Goal: Task Accomplishment & Management: Manage account settings

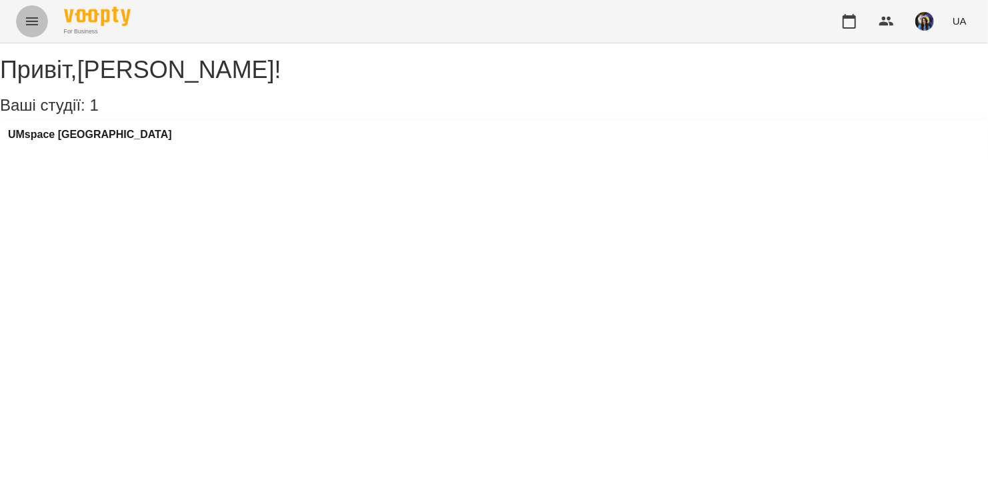
click at [34, 17] on icon "Menu" at bounding box center [32, 21] width 12 height 8
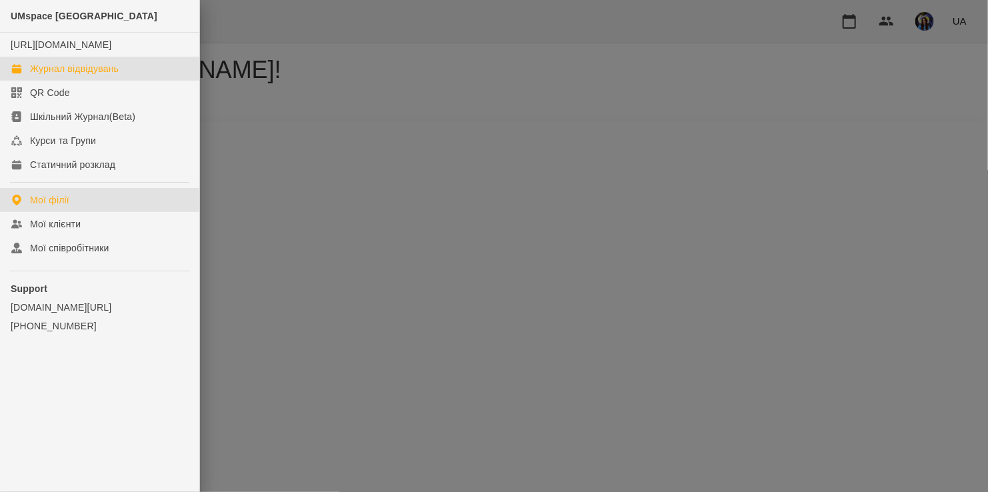
click at [67, 75] on div "Журнал відвідувань" at bounding box center [74, 68] width 89 height 13
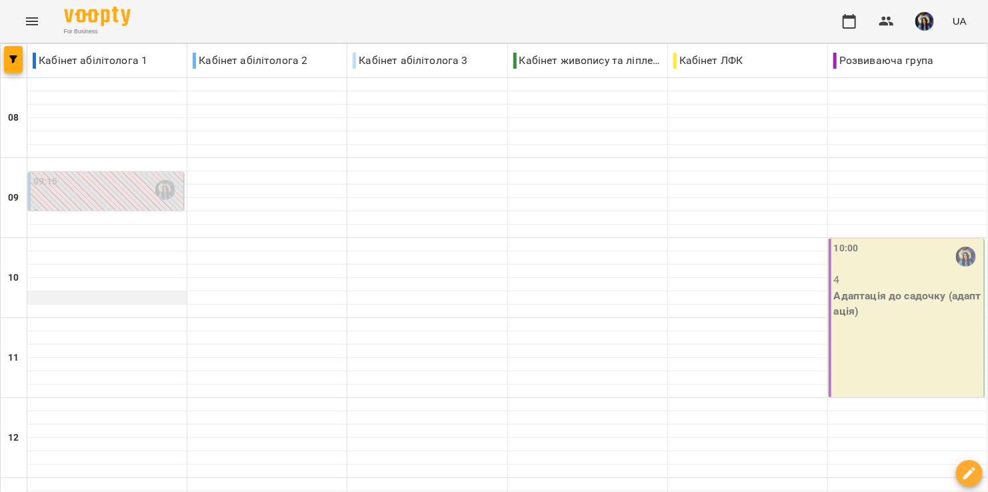
scroll to position [251, 0]
click at [882, 239] on div "10:00 4 Адаптація до садочку (адаптація)" at bounding box center [906, 318] width 156 height 159
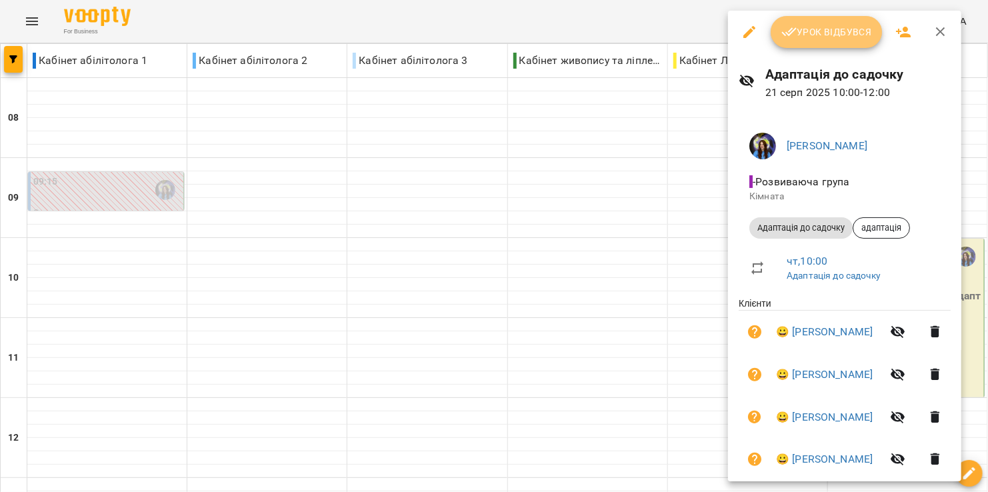
click at [838, 37] on span "Урок відбувся" at bounding box center [826, 32] width 91 height 16
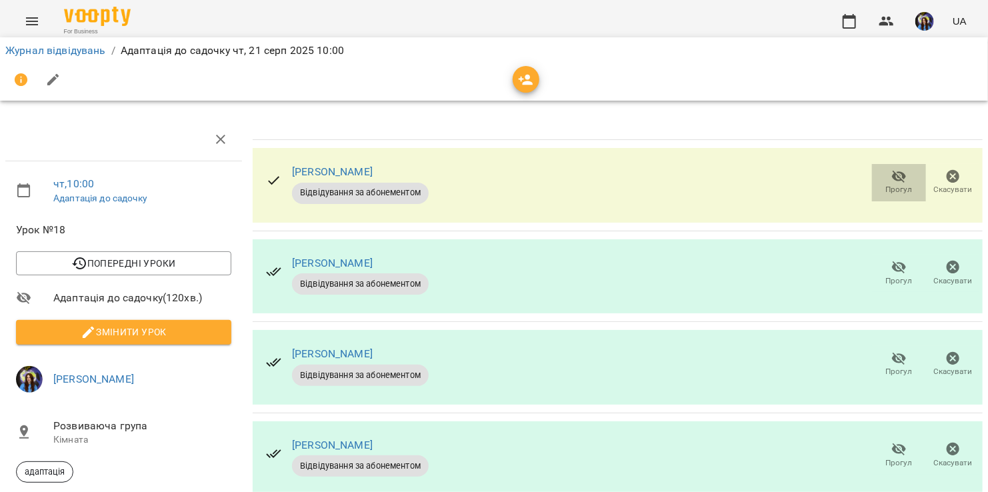
click at [892, 186] on span "Прогул" at bounding box center [899, 189] width 27 height 11
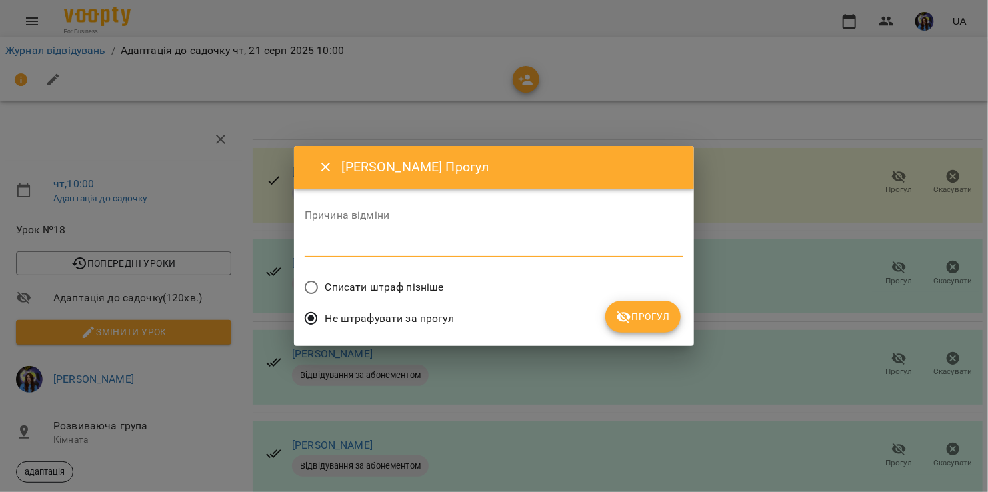
click at [443, 250] on textarea at bounding box center [494, 246] width 379 height 13
type textarea "*******"
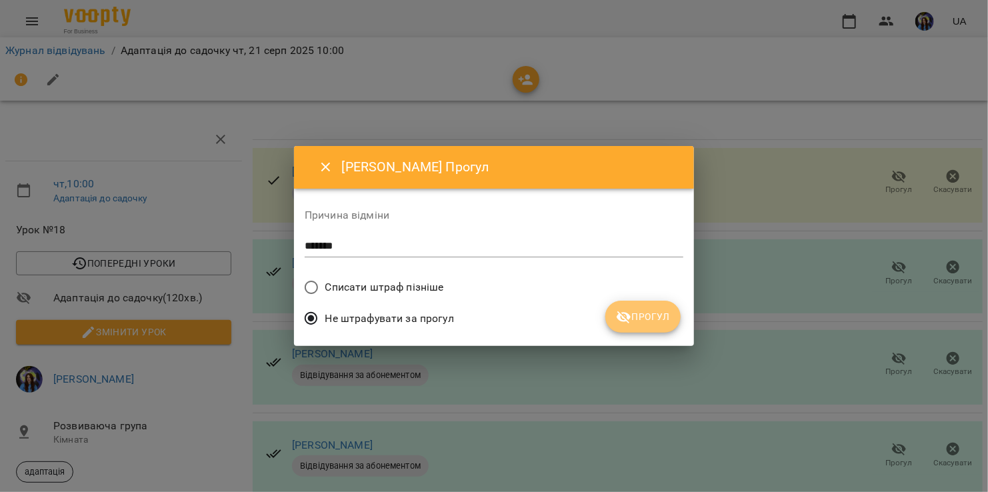
click at [653, 323] on span "Прогул" at bounding box center [643, 317] width 54 height 16
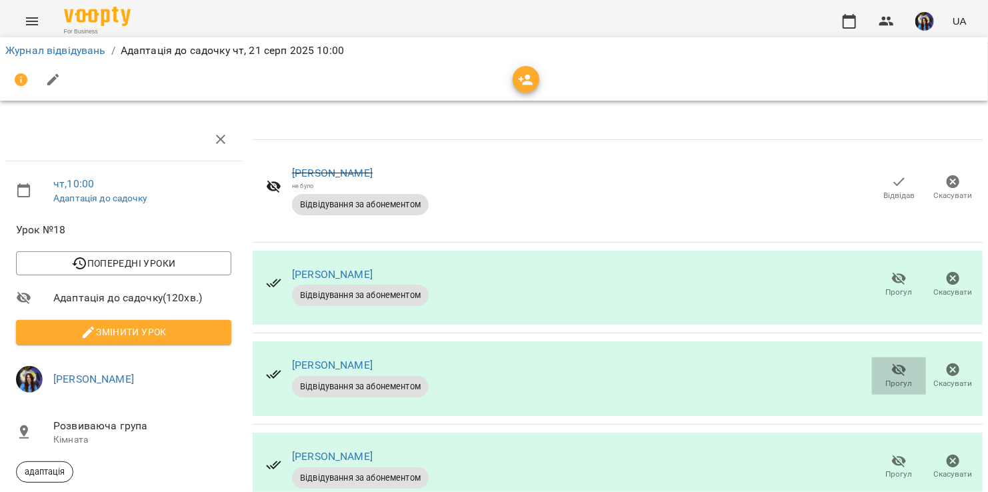
click at [900, 381] on span "Прогул" at bounding box center [899, 383] width 27 height 11
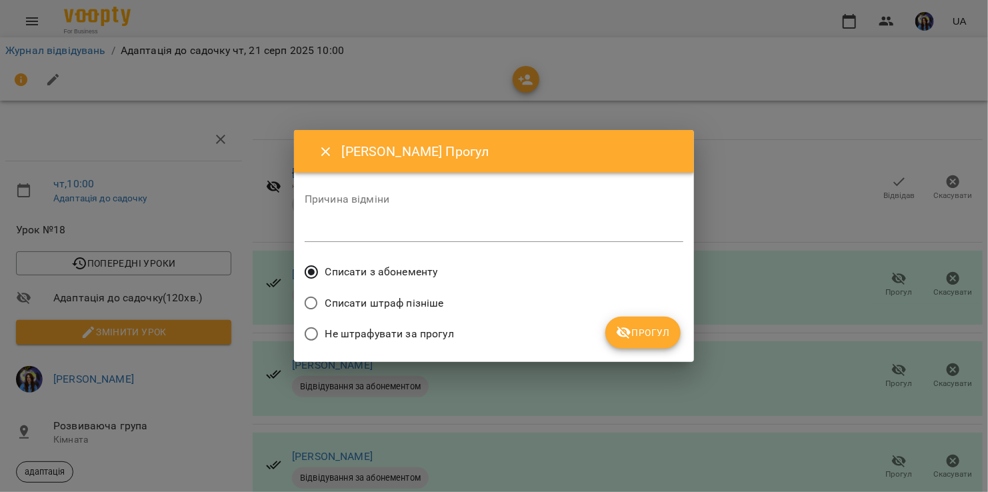
click at [387, 331] on span "Не штрафувати за прогул" at bounding box center [389, 334] width 129 height 16
click at [430, 248] on div "Причина відміни *" at bounding box center [494, 220] width 379 height 75
click at [425, 238] on div "*" at bounding box center [494, 231] width 379 height 21
type textarea "*******"
click at [654, 345] on button "Прогул" at bounding box center [642, 333] width 75 height 32
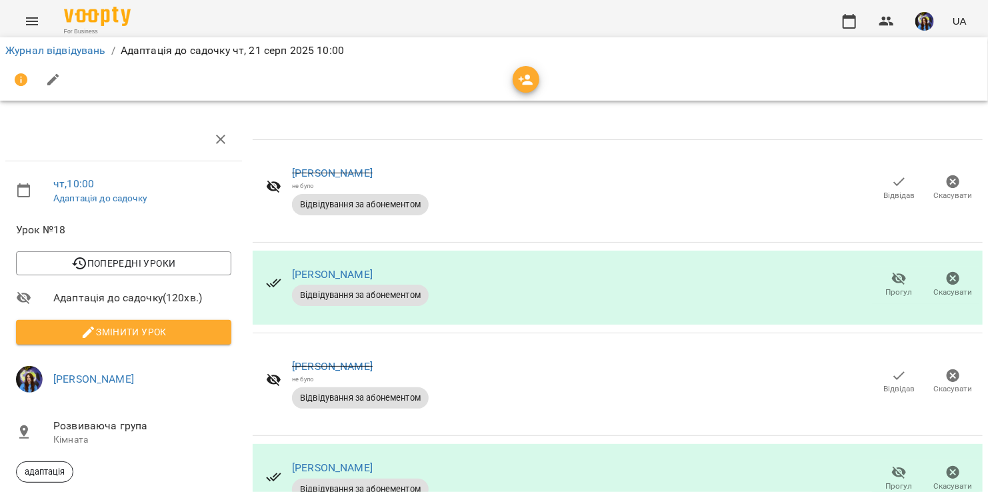
scroll to position [85, 0]
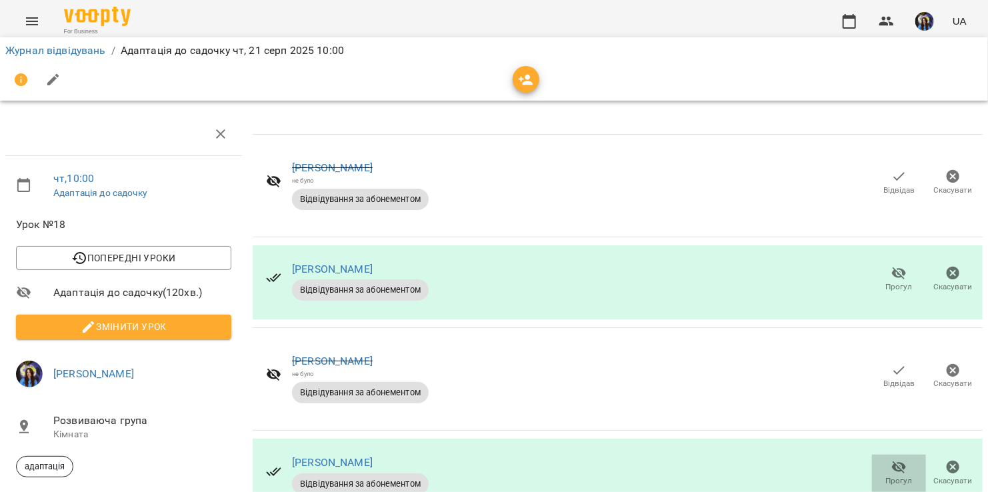
click at [894, 461] on icon "button" at bounding box center [899, 467] width 15 height 13
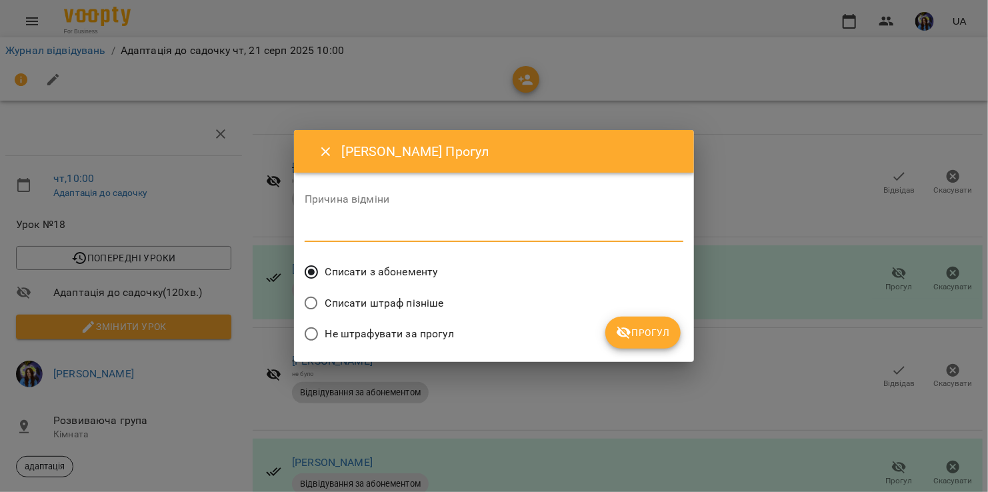
click at [433, 235] on textarea at bounding box center [494, 231] width 379 height 13
type textarea "*******"
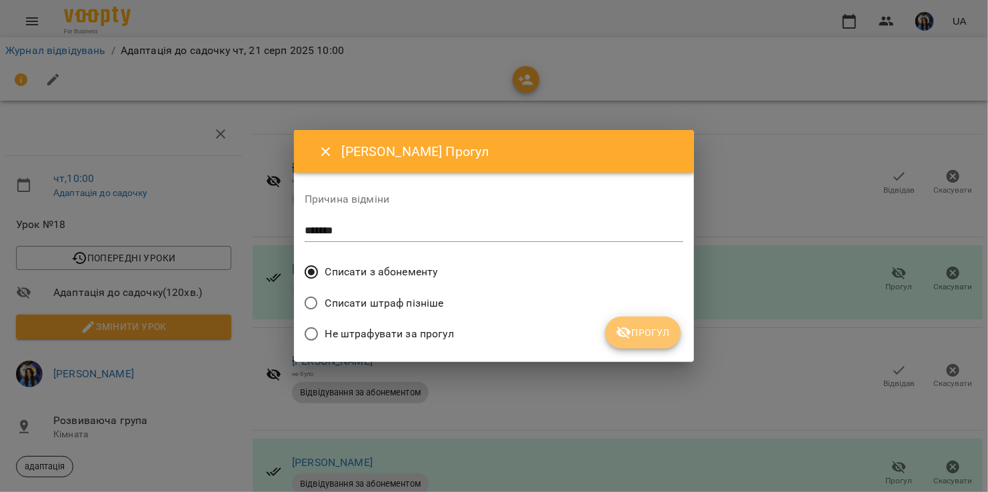
click at [658, 335] on span "Прогул" at bounding box center [643, 333] width 54 height 16
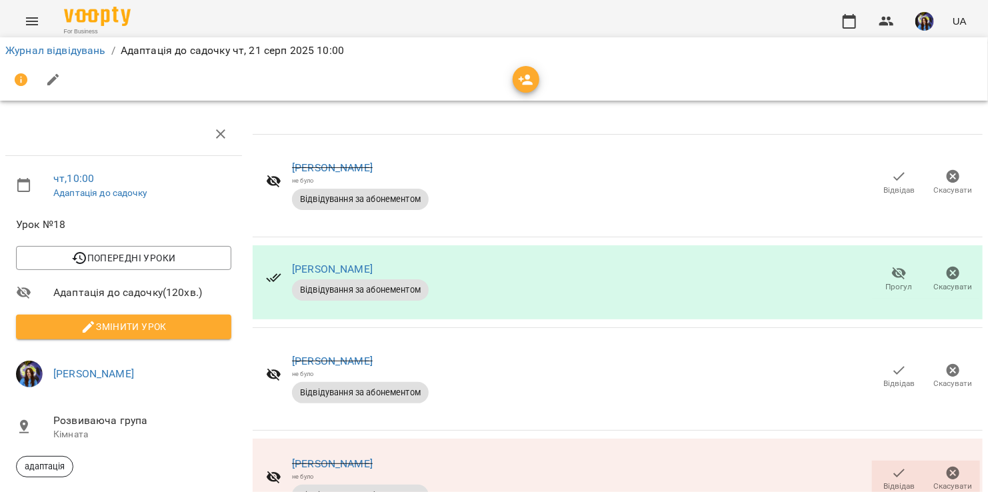
click at [738, 439] on div "[PERSON_NAME] не було Відвідування за абонементом Відвідав [GEOGRAPHIC_DATA]" at bounding box center [618, 482] width 730 height 86
click at [883, 480] on span "Відвідав" at bounding box center [898, 485] width 31 height 11
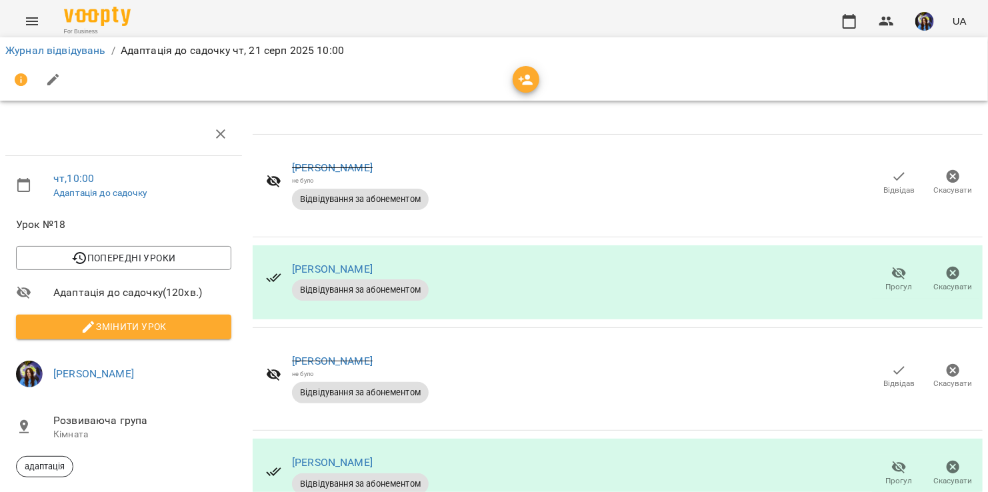
click at [891, 459] on icon "button" at bounding box center [899, 467] width 16 height 16
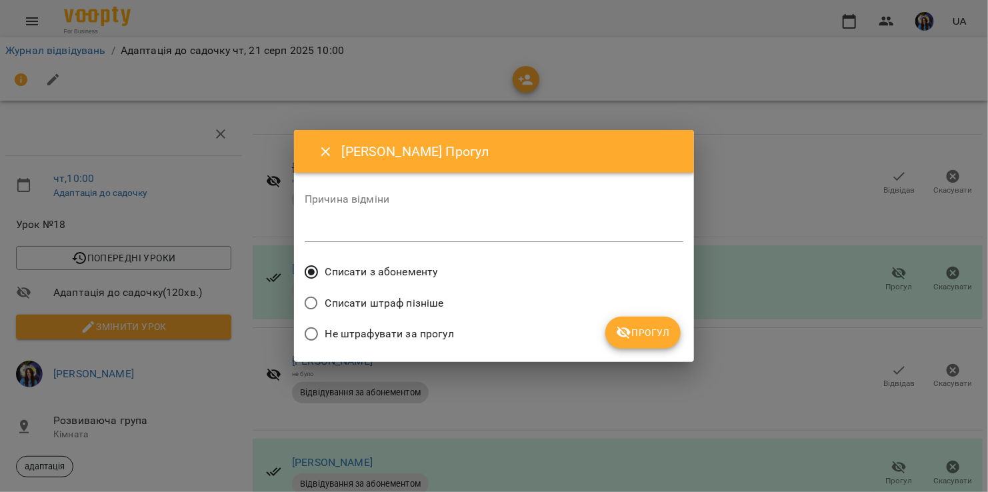
click at [399, 323] on label "Не штрафувати за прогул" at bounding box center [375, 334] width 157 height 28
click at [373, 223] on div "*" at bounding box center [494, 231] width 379 height 21
type textarea "*******"
click at [644, 334] on span "Прогул" at bounding box center [643, 333] width 54 height 16
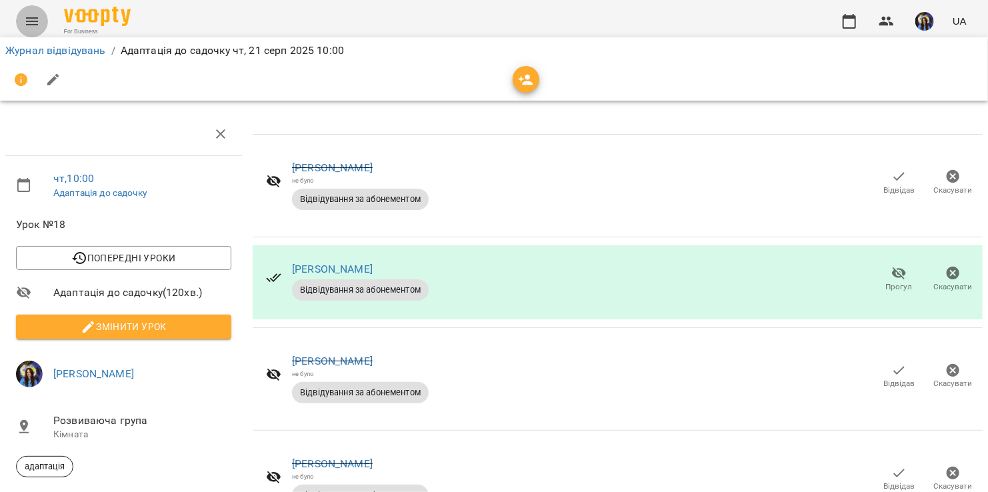
click at [32, 25] on icon "Menu" at bounding box center [32, 21] width 16 height 16
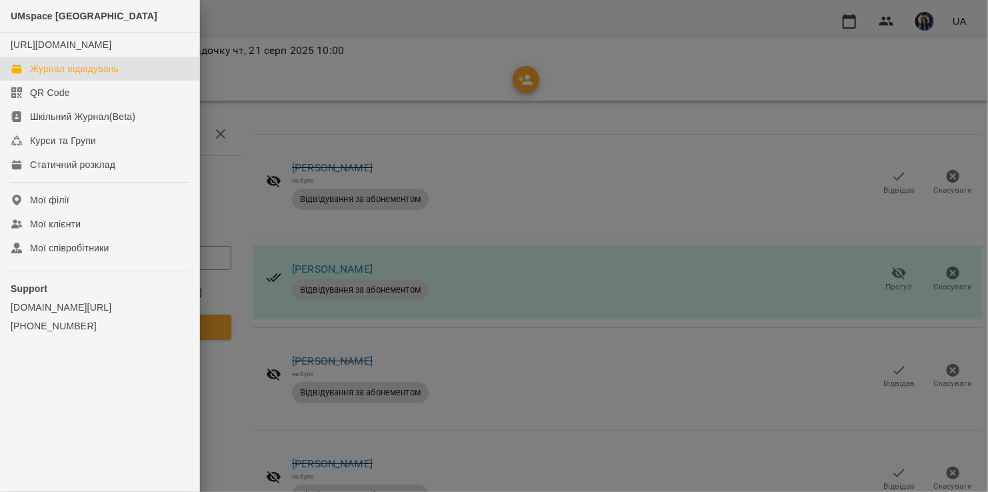
click at [77, 81] on link "Журнал відвідувань" at bounding box center [99, 69] width 199 height 24
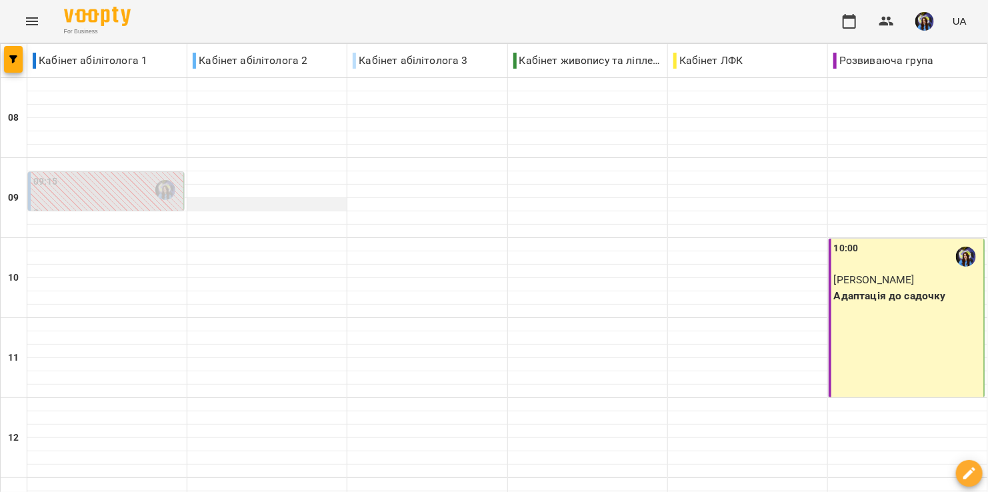
scroll to position [377, 0]
click at [934, 21] on img "button" at bounding box center [924, 21] width 19 height 19
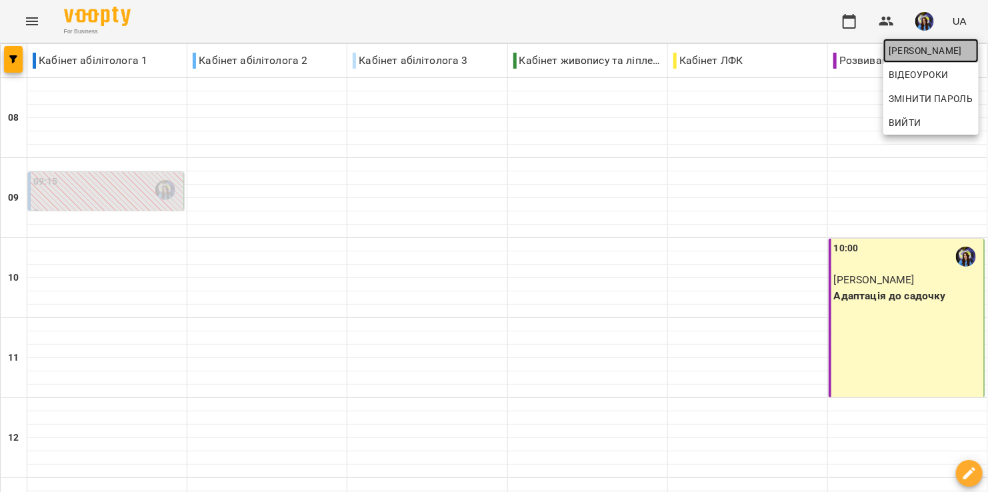
click at [899, 57] on span "[PERSON_NAME]" at bounding box center [930, 51] width 85 height 16
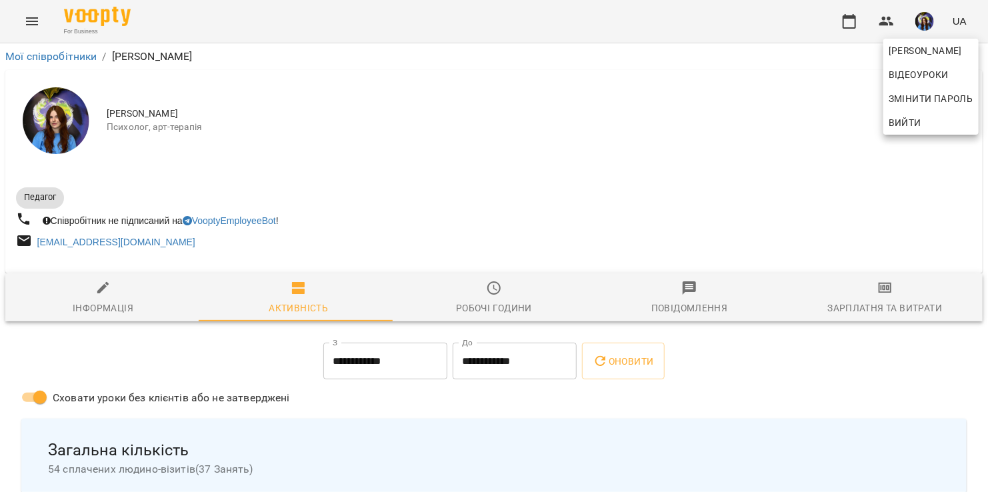
click at [384, 198] on div at bounding box center [494, 246] width 988 height 492
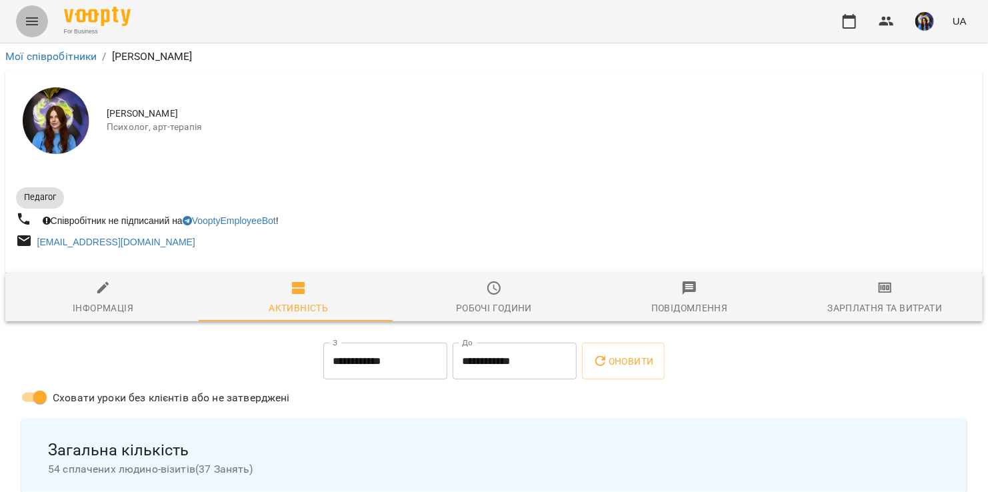
click at [37, 21] on icon "Menu" at bounding box center [32, 21] width 12 height 8
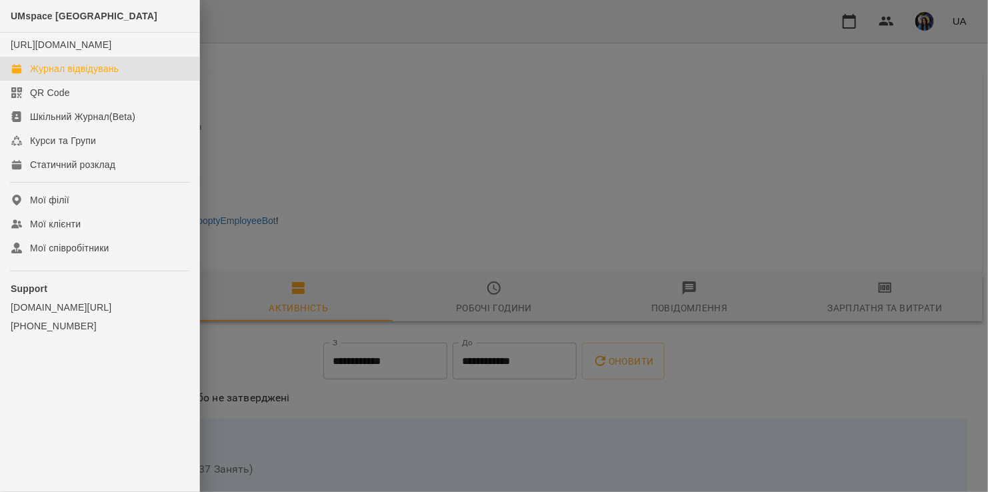
click at [71, 75] on div "Журнал відвідувань" at bounding box center [74, 68] width 89 height 13
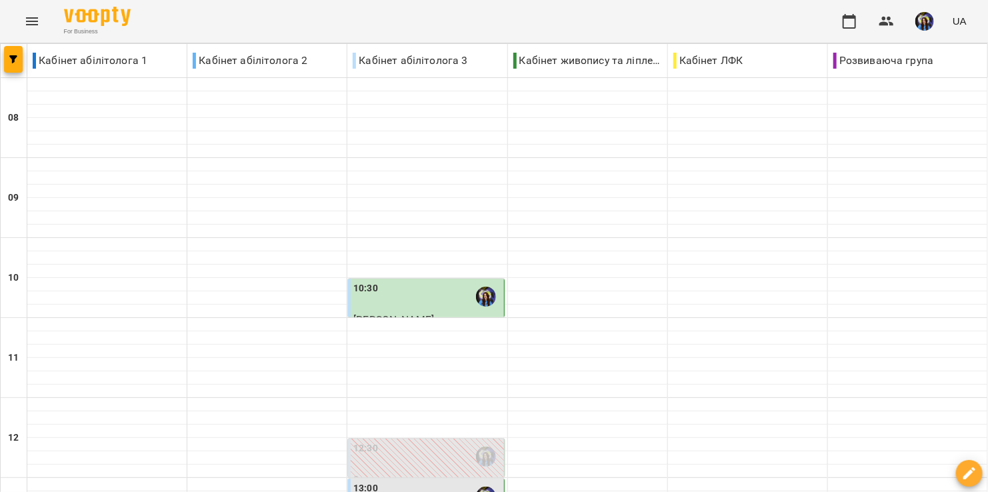
scroll to position [141, 0]
click at [405, 281] on div "10:30" at bounding box center [426, 296] width 147 height 31
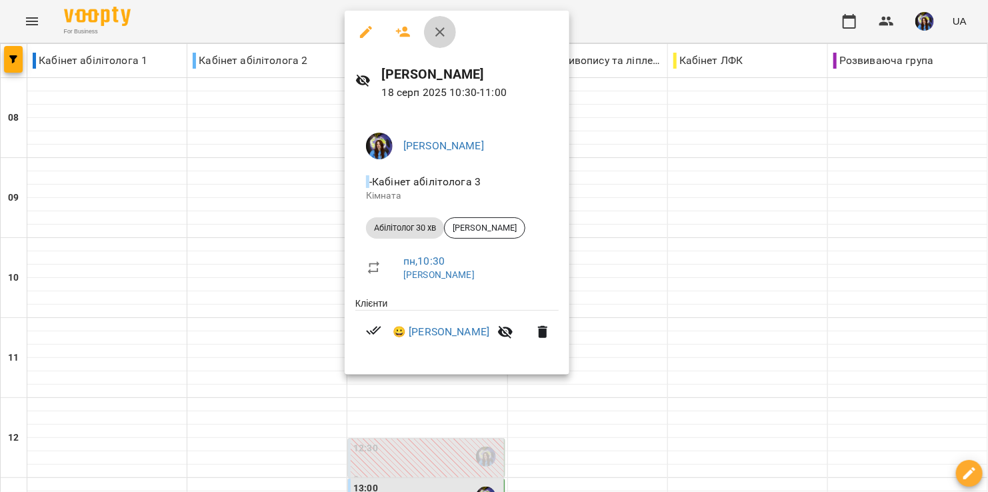
click at [440, 35] on icon "button" at bounding box center [440, 32] width 16 height 16
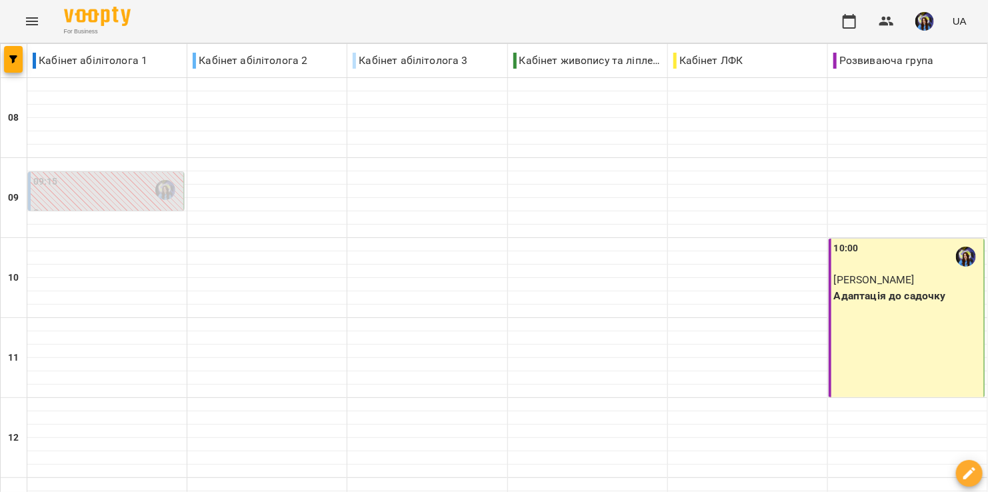
scroll to position [538, 0]
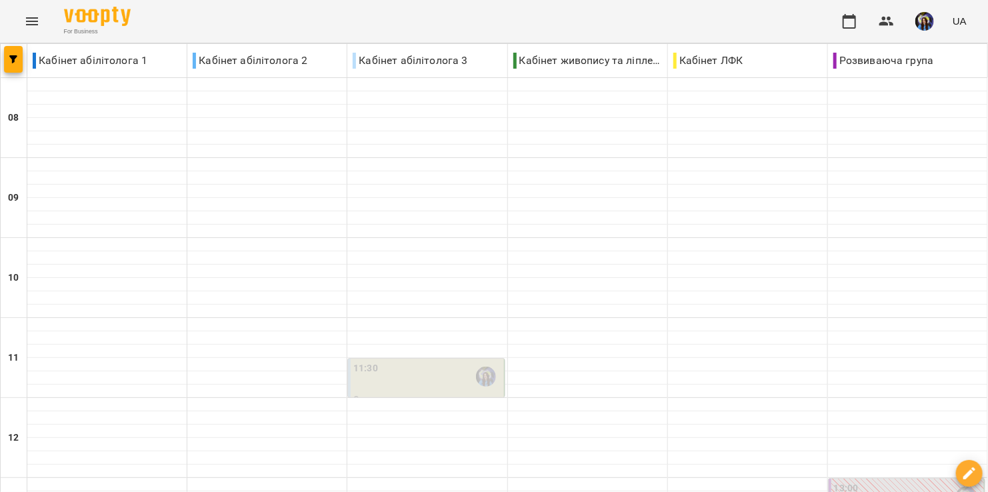
scroll to position [224, 0]
click at [408, 361] on div "11:30" at bounding box center [426, 376] width 147 height 31
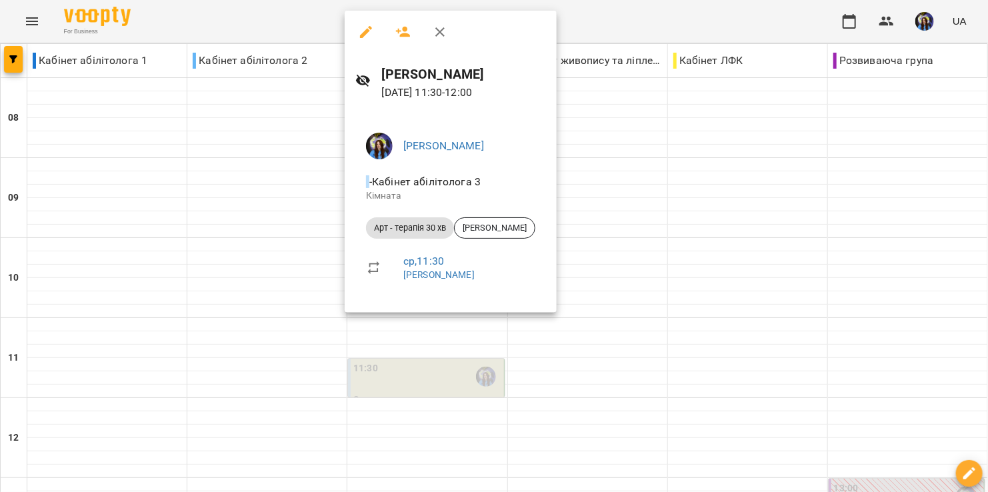
click at [610, 202] on div at bounding box center [494, 246] width 988 height 492
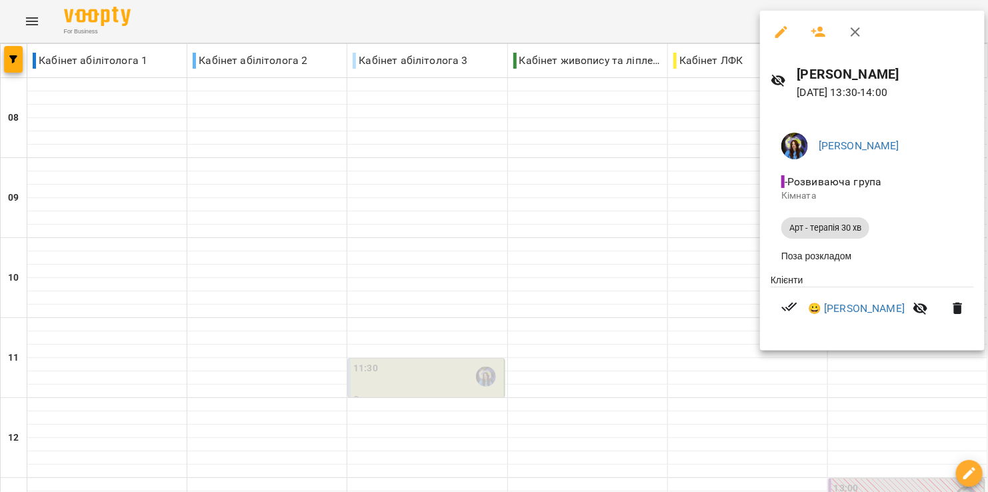
click at [653, 335] on div at bounding box center [494, 246] width 988 height 492
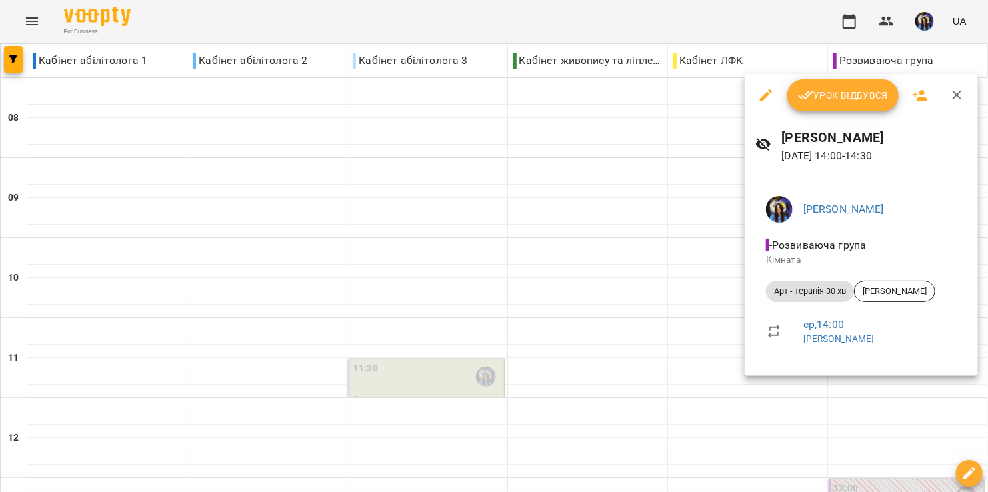
click at [596, 345] on div at bounding box center [494, 246] width 988 height 492
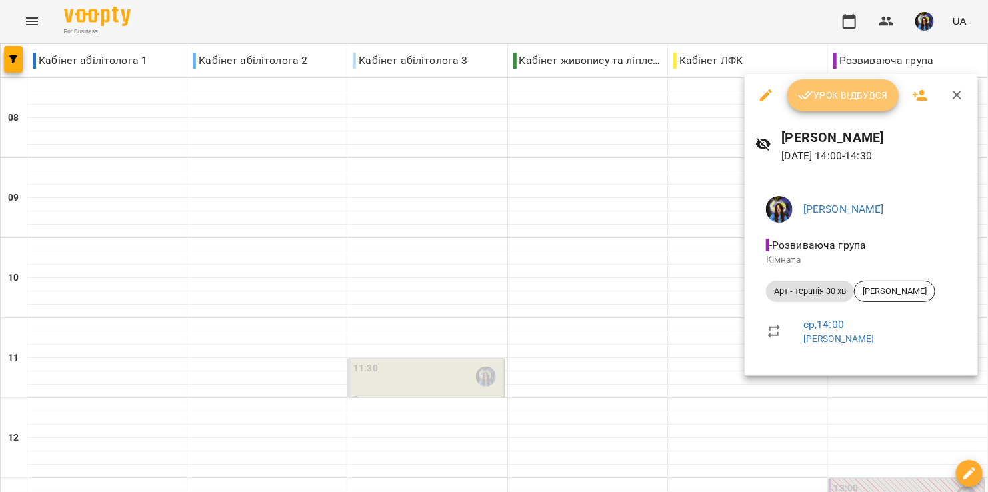
click at [820, 89] on span "Урок відбувся" at bounding box center [843, 95] width 91 height 16
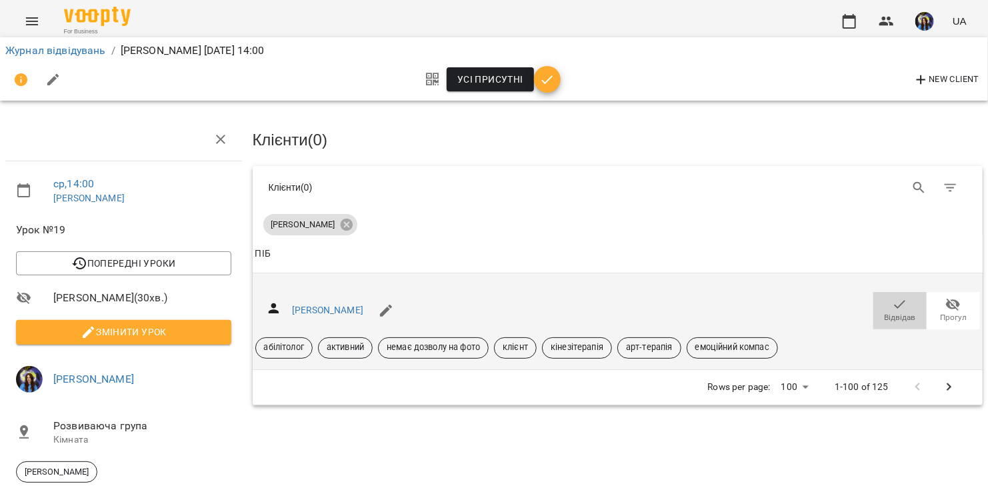
click at [884, 317] on span "Відвідав" at bounding box center [899, 317] width 31 height 11
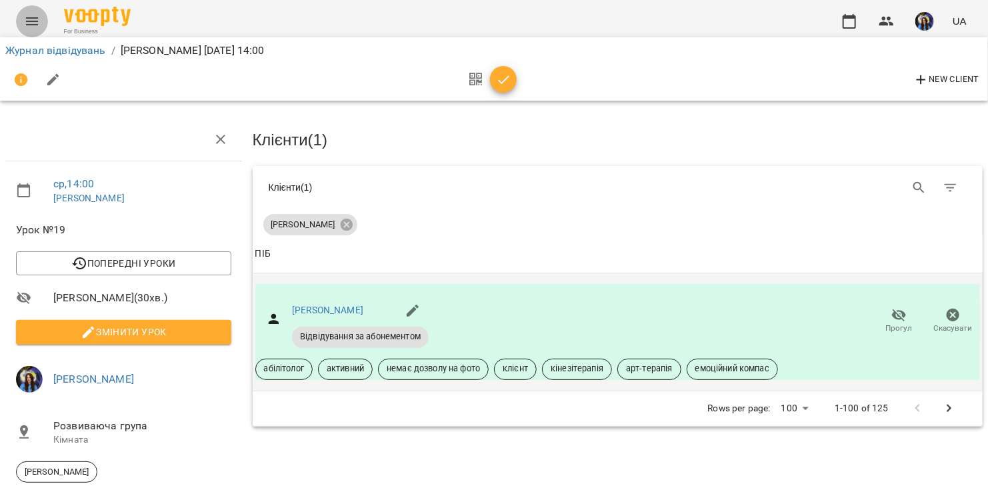
click at [31, 19] on icon "Menu" at bounding box center [32, 21] width 16 height 16
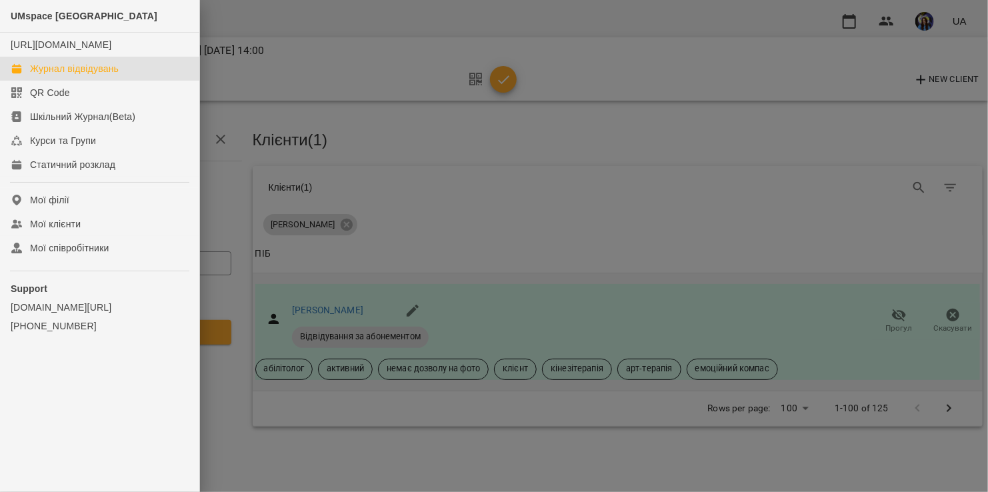
click at [54, 81] on link "Журнал відвідувань" at bounding box center [99, 69] width 199 height 24
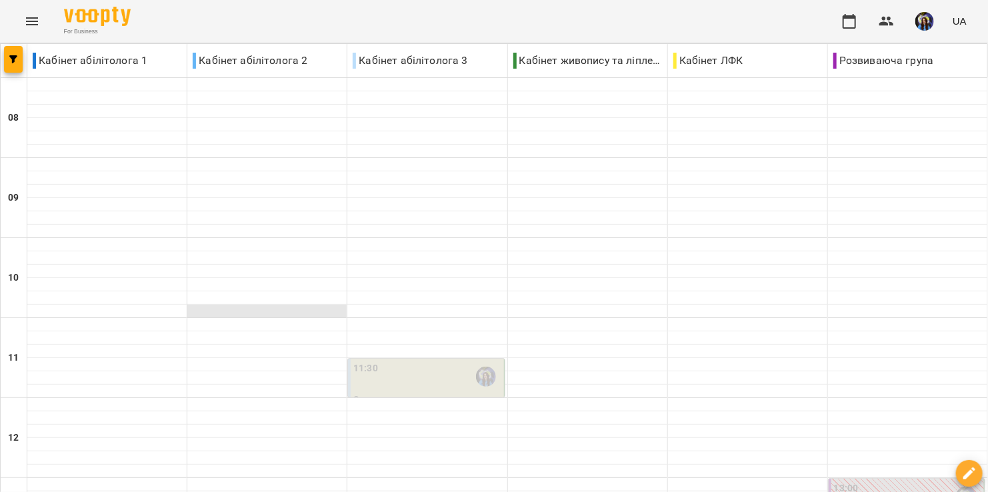
scroll to position [229, 0]
click at [412, 361] on div "11:30" at bounding box center [426, 376] width 147 height 31
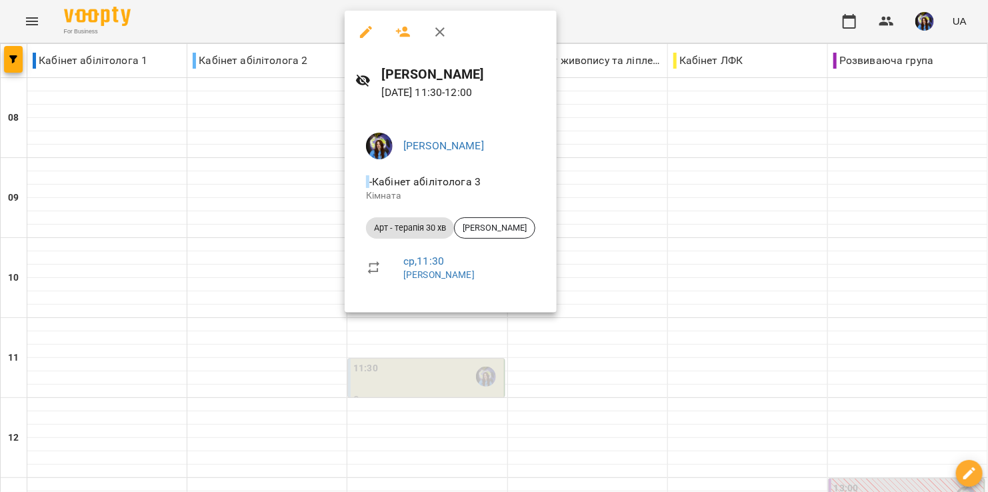
click at [719, 205] on div at bounding box center [494, 246] width 988 height 492
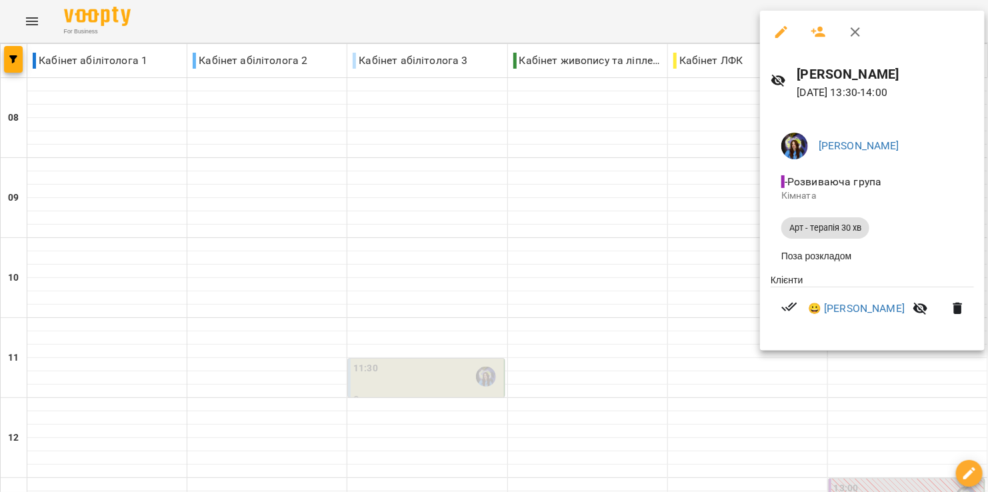
click at [662, 319] on div at bounding box center [494, 246] width 988 height 492
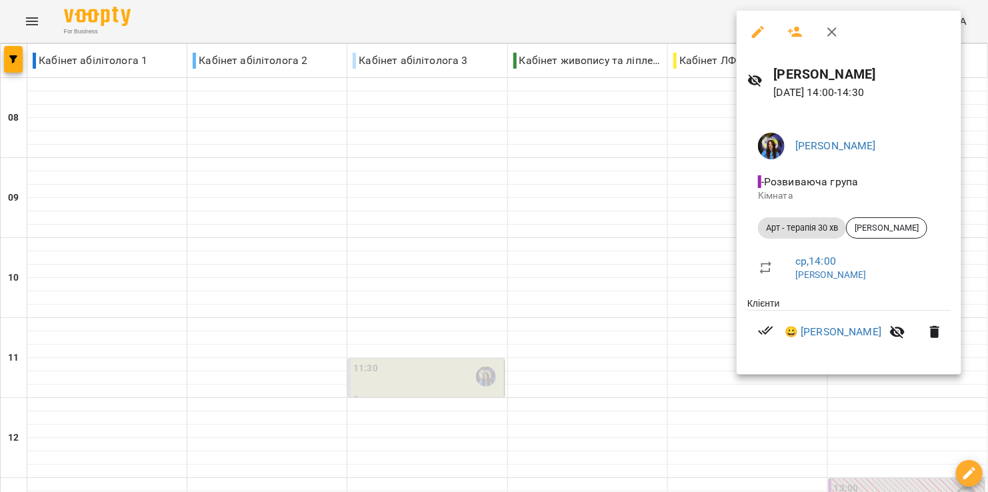
click at [641, 361] on div at bounding box center [494, 246] width 988 height 492
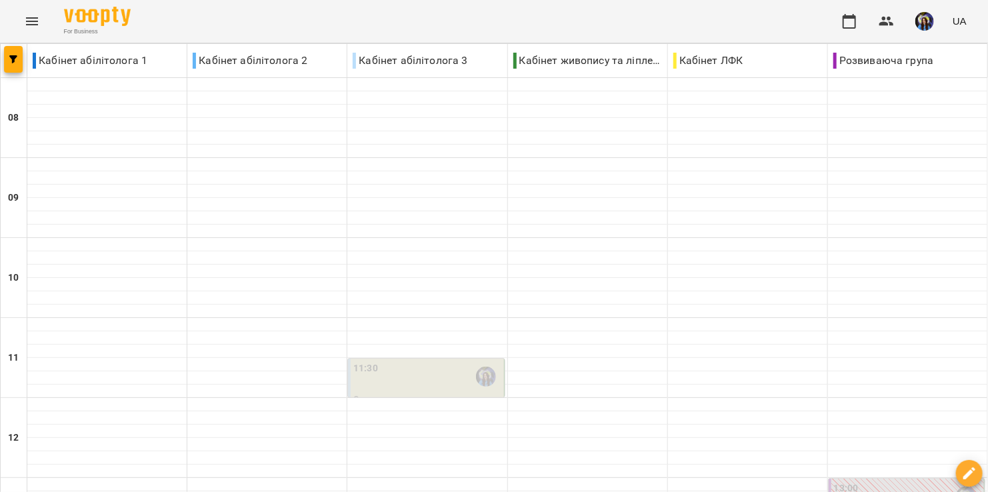
click at [415, 361] on div "11:30" at bounding box center [426, 376] width 147 height 31
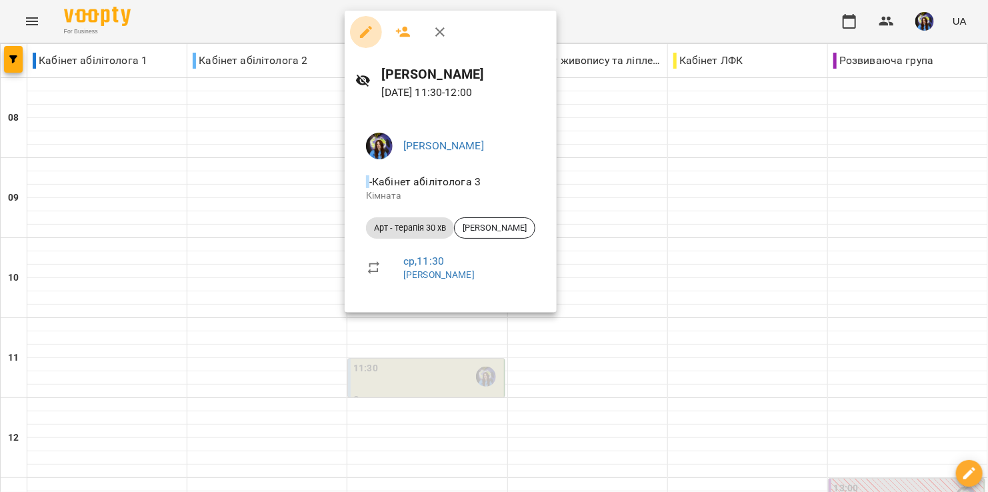
click at [365, 31] on icon "button" at bounding box center [366, 32] width 12 height 12
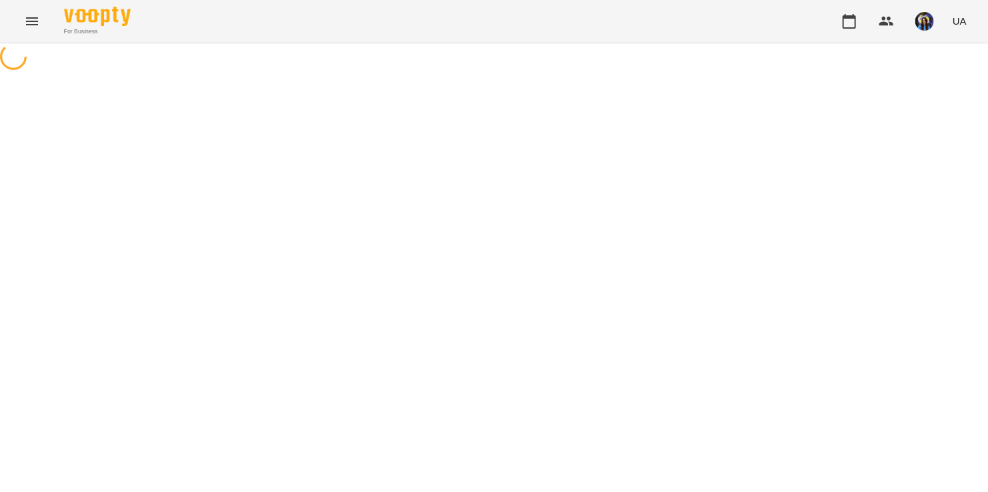
select select "**********"
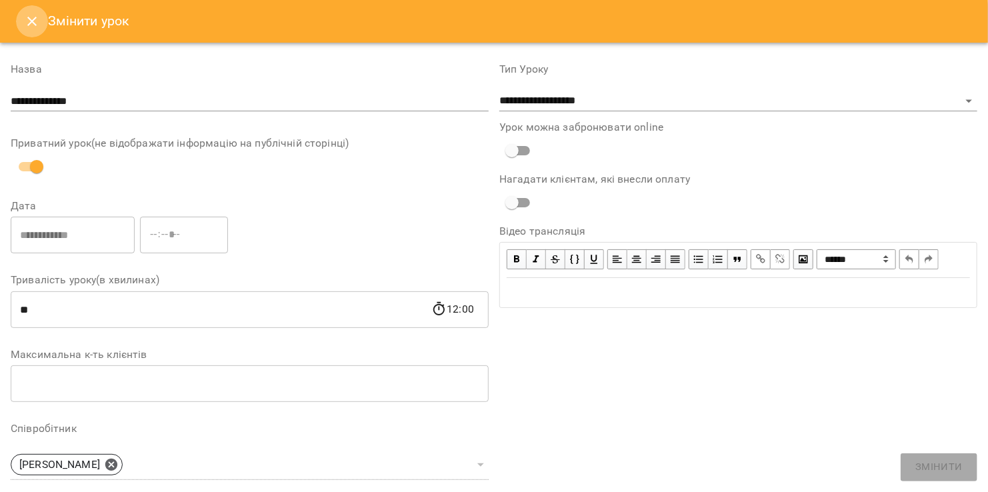
click at [26, 15] on icon "Close" at bounding box center [32, 21] width 16 height 16
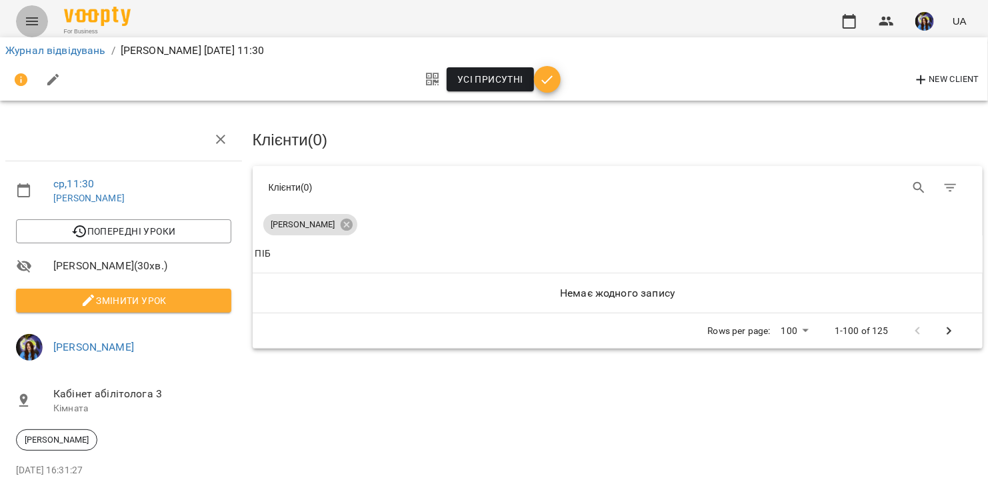
click at [33, 23] on icon "Menu" at bounding box center [32, 21] width 16 height 16
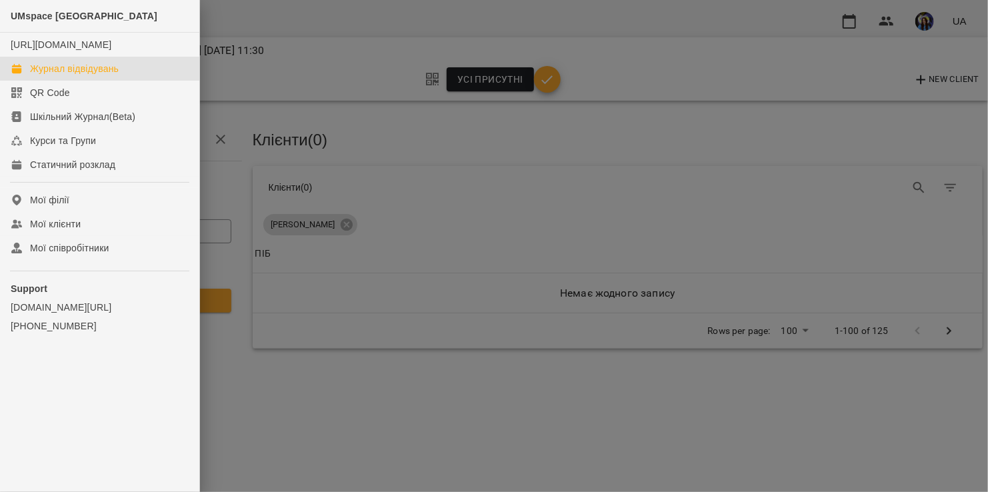
click at [67, 81] on link "Журнал відвідувань" at bounding box center [99, 69] width 199 height 24
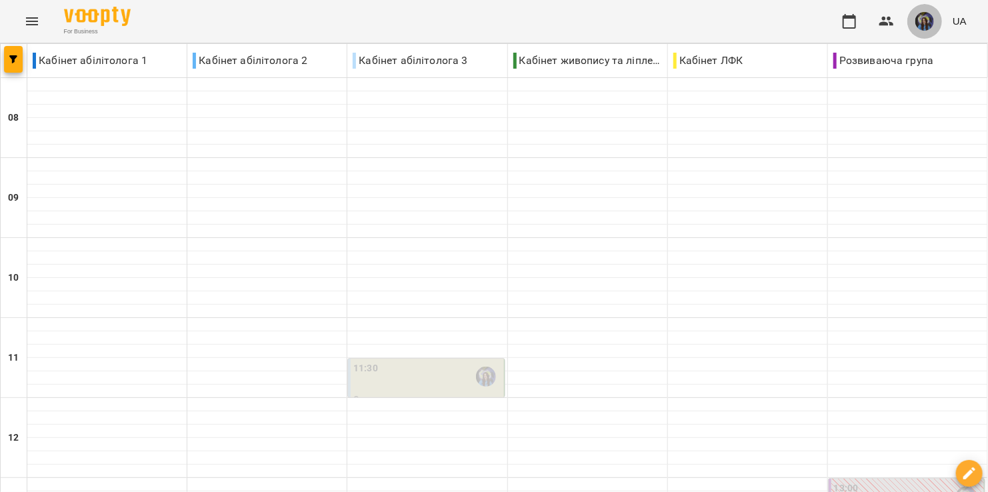
click at [924, 23] on img "button" at bounding box center [924, 21] width 19 height 19
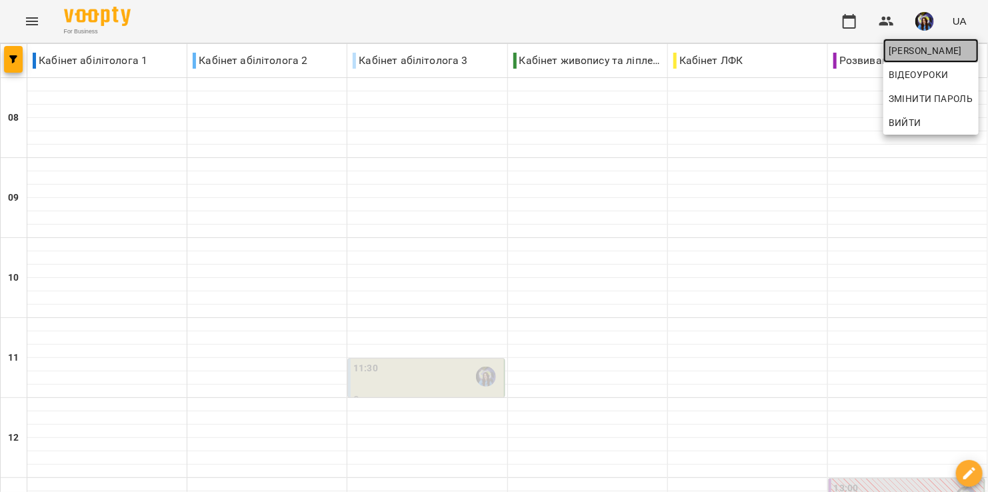
click at [915, 50] on span "[PERSON_NAME]" at bounding box center [930, 51] width 85 height 16
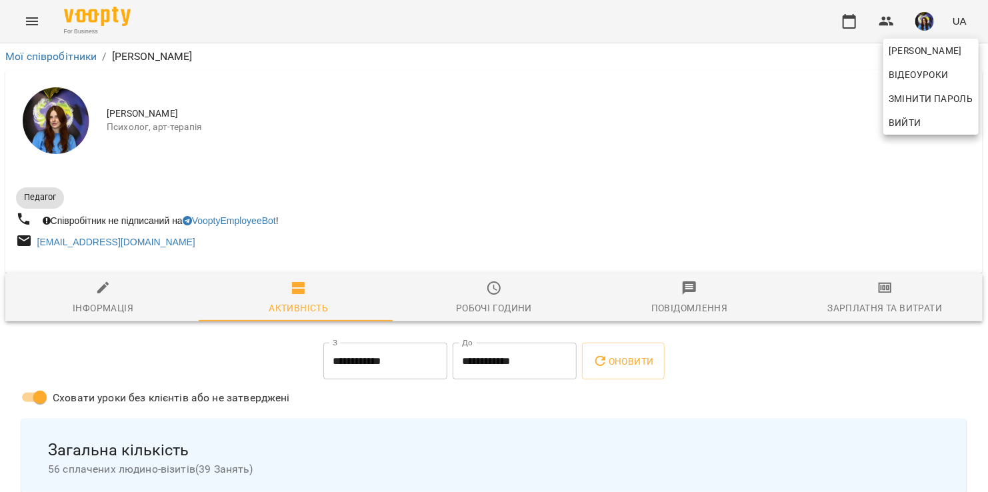
click at [862, 311] on div at bounding box center [494, 246] width 988 height 492
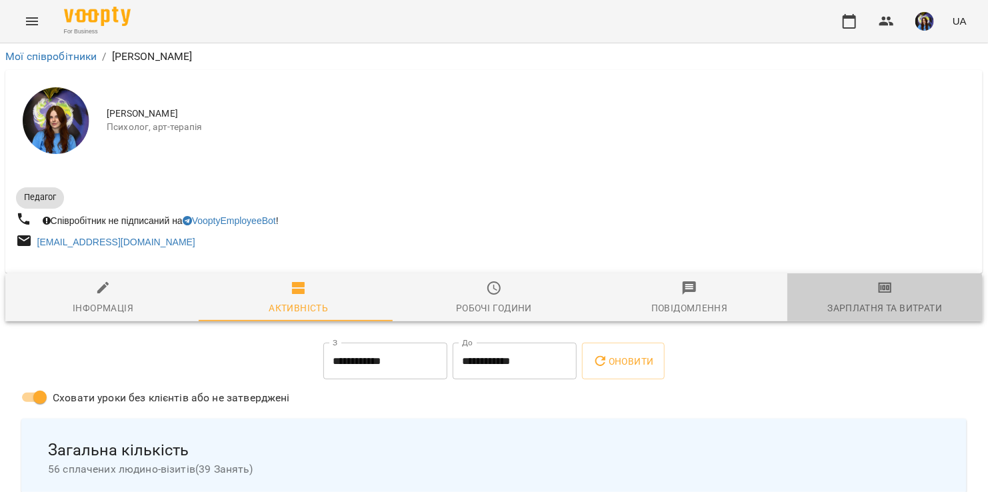
click at [863, 303] on div "Зарплатня та Витрати" at bounding box center [884, 308] width 115 height 16
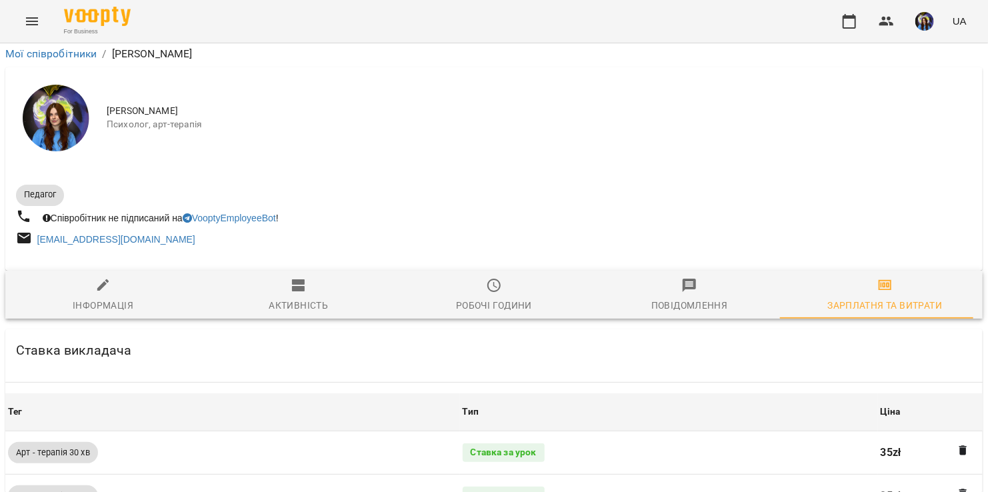
scroll to position [594, 0]
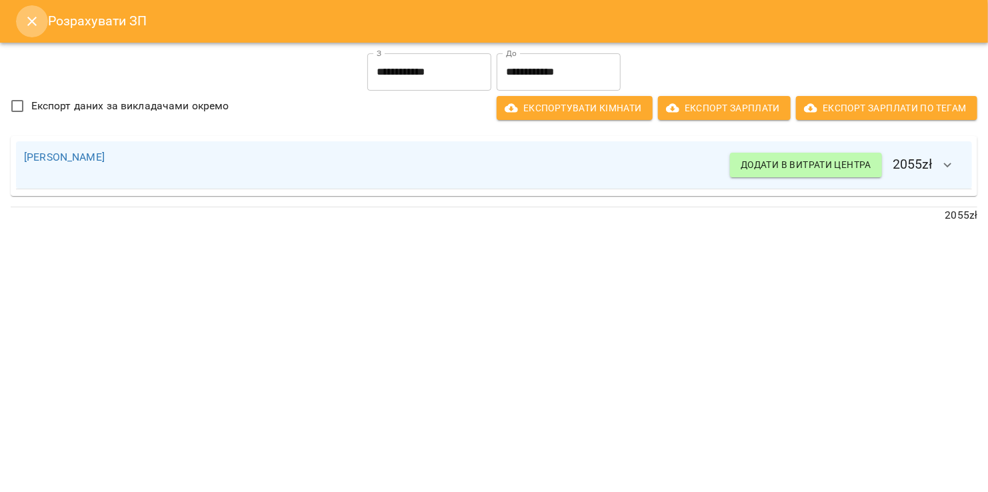
click at [29, 21] on icon "Close" at bounding box center [32, 21] width 16 height 16
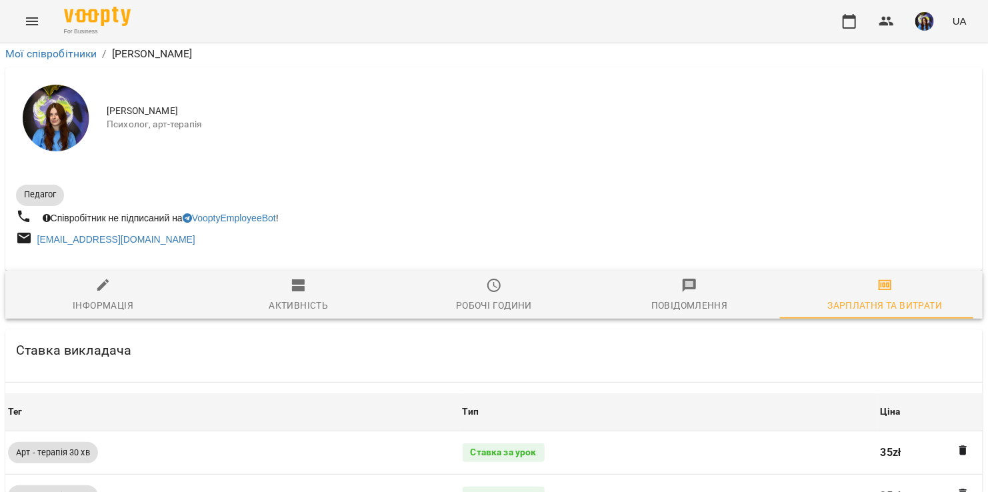
scroll to position [0, 0]
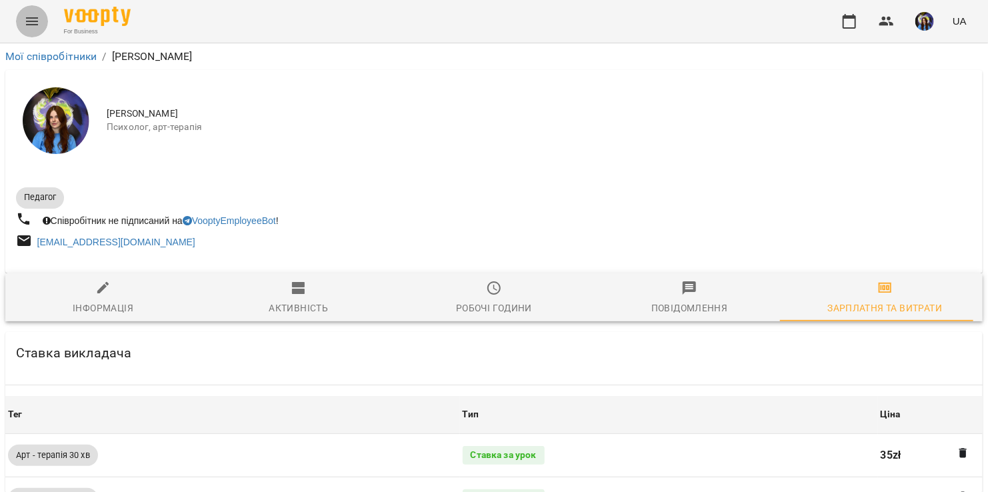
click at [31, 29] on button "Menu" at bounding box center [32, 21] width 32 height 32
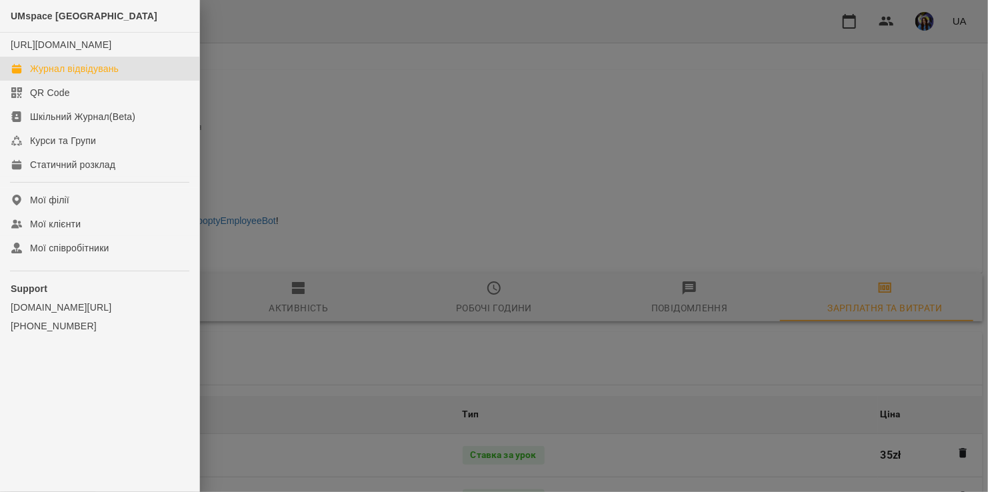
click at [69, 75] on div "Журнал відвідувань" at bounding box center [74, 68] width 89 height 13
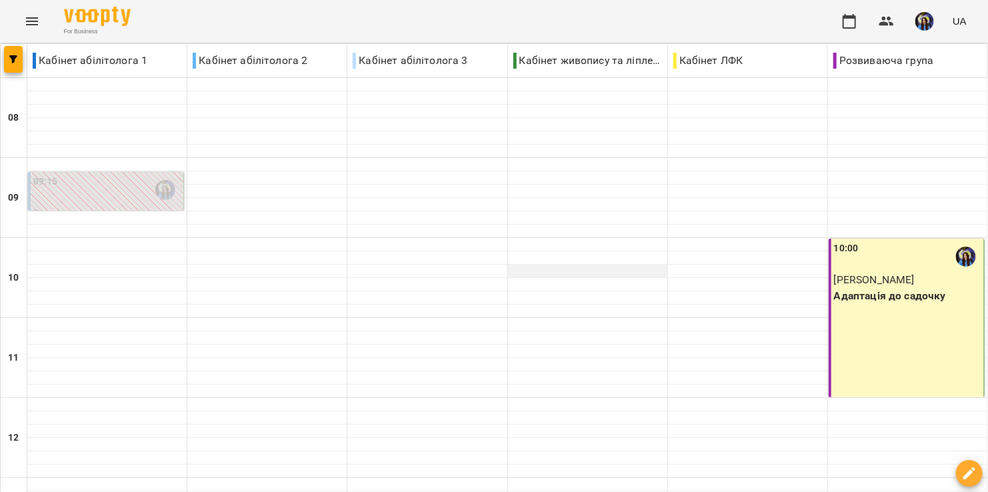
scroll to position [458, 0]
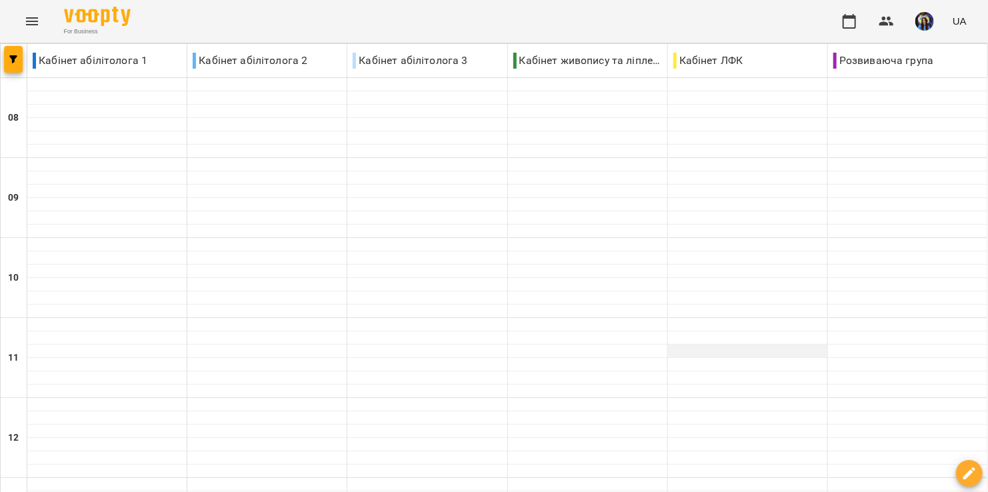
scroll to position [200, 0]
type input "**********"
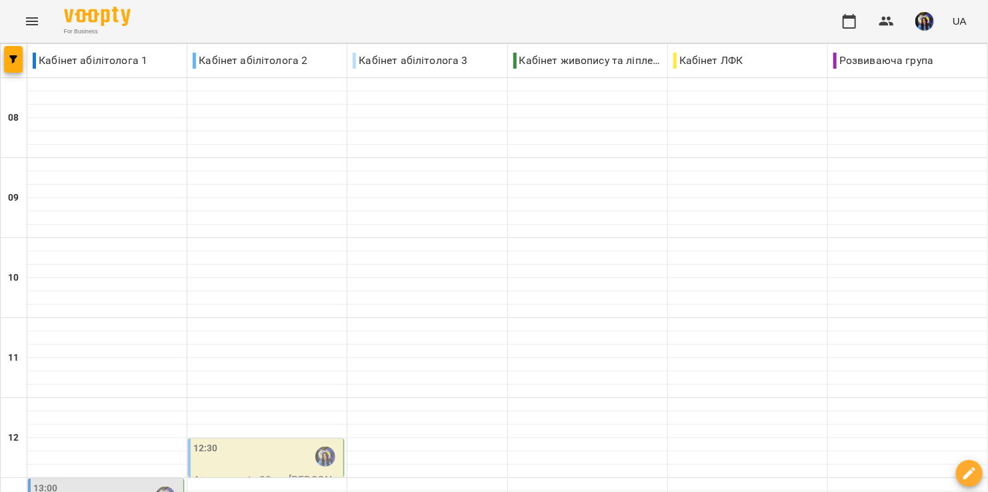
scroll to position [448, 0]
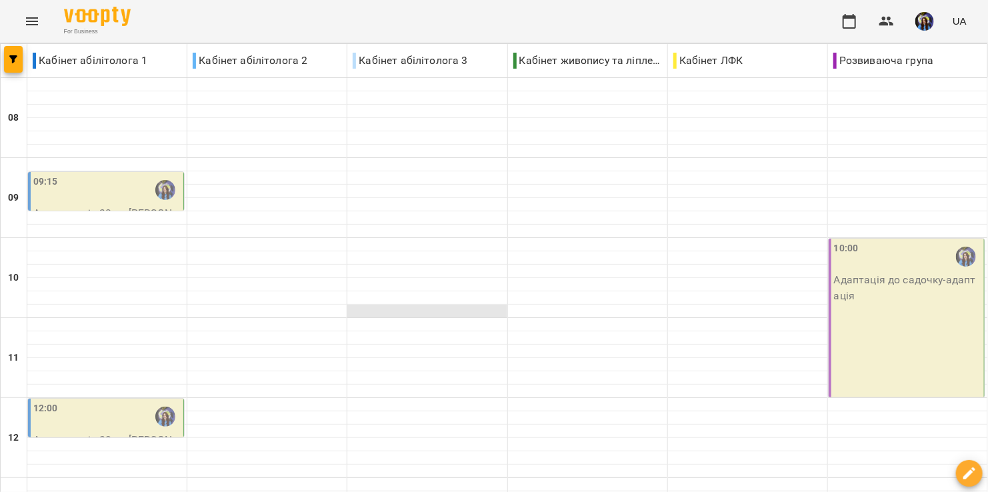
scroll to position [200, 0]
click at [104, 401] on div "12:00" at bounding box center [106, 416] width 147 height 31
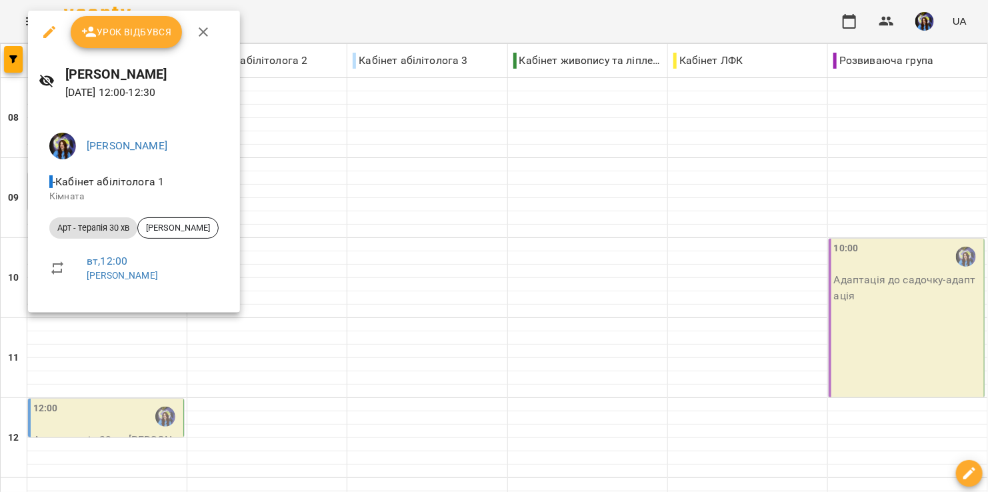
click at [315, 241] on div at bounding box center [494, 246] width 988 height 492
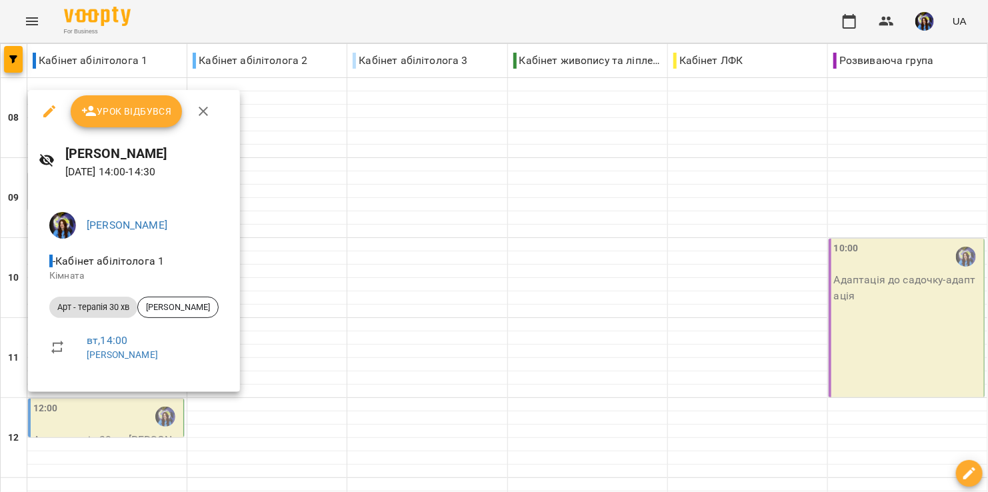
click at [334, 234] on div at bounding box center [494, 246] width 988 height 492
